Goal: Task Accomplishment & Management: Use online tool/utility

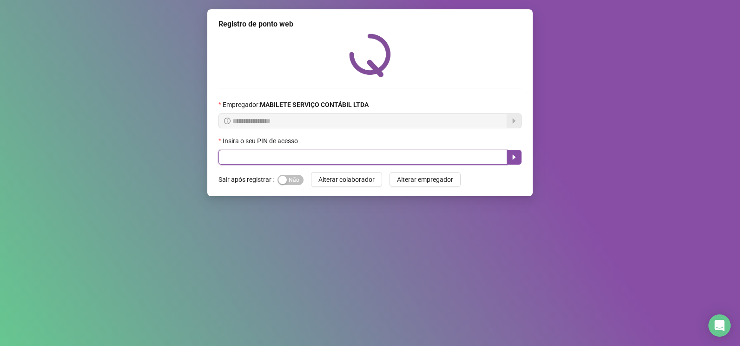
click at [328, 158] on input "text" at bounding box center [362, 157] width 289 height 15
type input "*****"
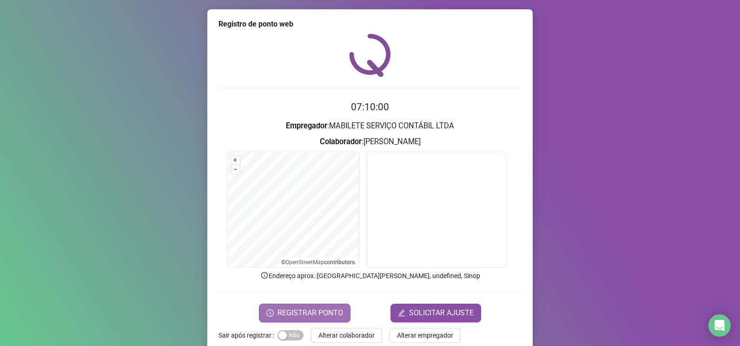
click at [321, 307] on span "REGISTRAR PONTO" at bounding box center [310, 312] width 66 height 11
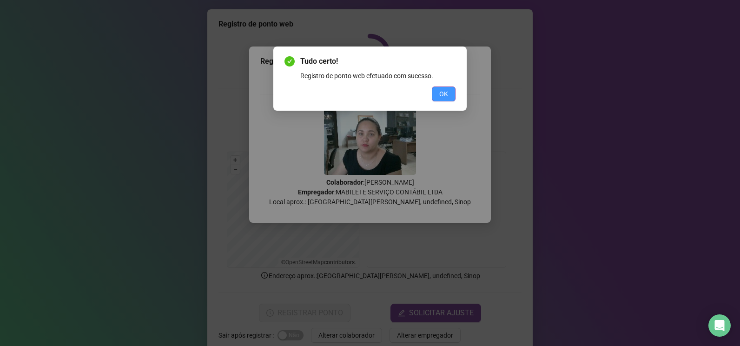
click at [449, 99] on button "OK" at bounding box center [444, 93] width 24 height 15
